Goal: Find specific page/section: Find specific page/section

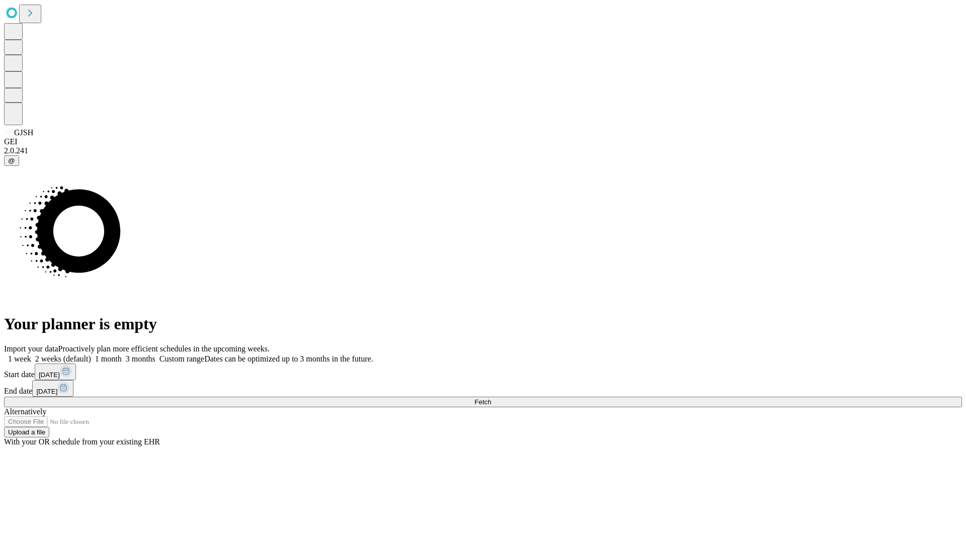
click at [491, 399] on span "Fetch" at bounding box center [483, 403] width 17 height 8
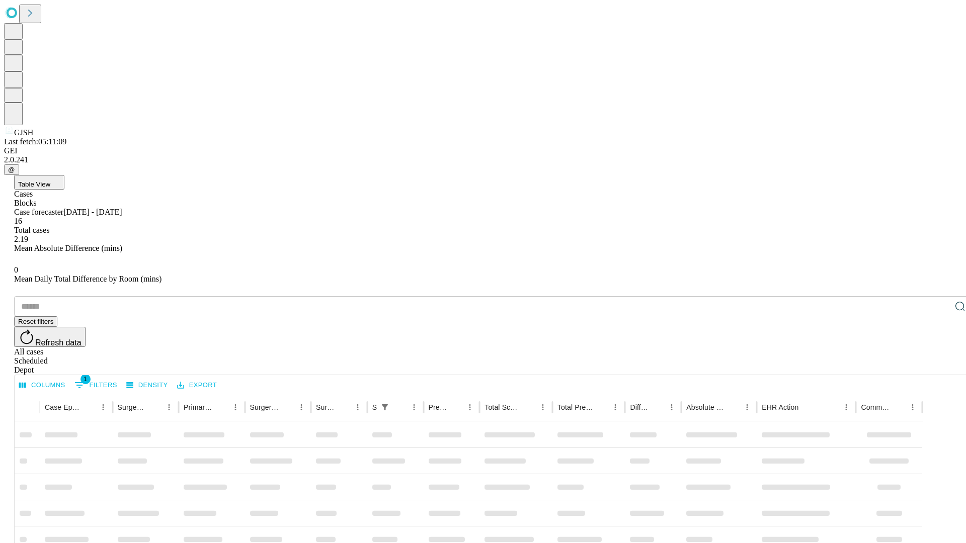
click at [940, 366] on div "Depot" at bounding box center [493, 370] width 958 height 9
